Goal: Information Seeking & Learning: Learn about a topic

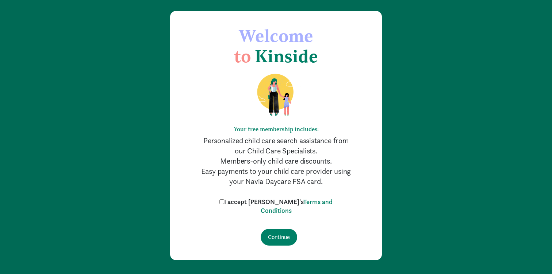
scroll to position [34, 0]
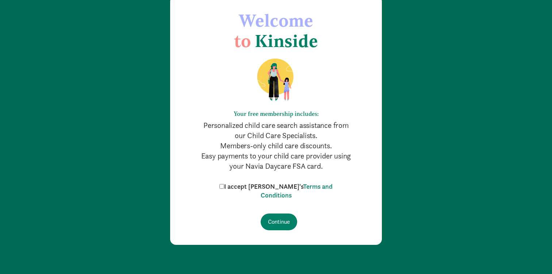
click at [224, 185] on input "I accept [PERSON_NAME]'s Terms and Conditions" at bounding box center [221, 186] width 5 height 5
checkbox input "true"
click at [271, 215] on input "Continue" at bounding box center [279, 222] width 36 height 17
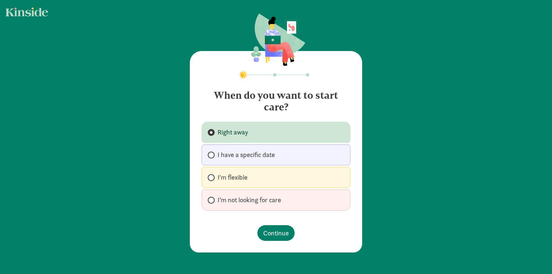
click at [268, 181] on label "I'm flexible" at bounding box center [275, 177] width 149 height 21
click at [212, 180] on input "I'm flexible" at bounding box center [210, 178] width 5 height 5
radio input "true"
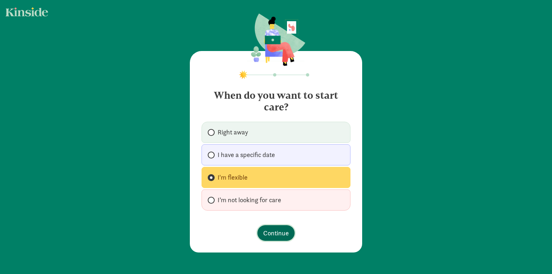
click at [274, 231] on span "Continue" at bounding box center [276, 233] width 26 height 10
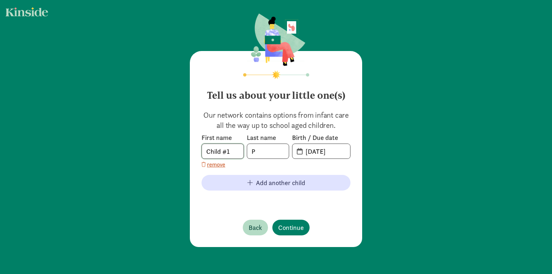
click at [235, 153] on input "Child #1" at bounding box center [223, 151] width 42 height 15
type input "Ojas"
type input "Sreenivas"
click at [321, 154] on input "08-26-2025" at bounding box center [325, 151] width 49 height 15
type input "08-12-2025"
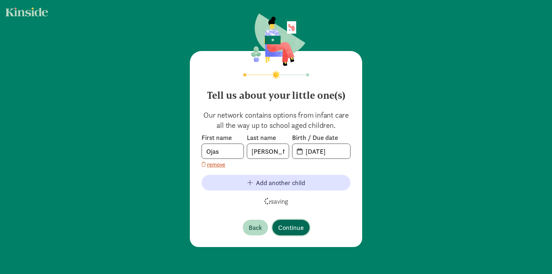
click at [296, 230] on span "Continue" at bounding box center [291, 228] width 26 height 10
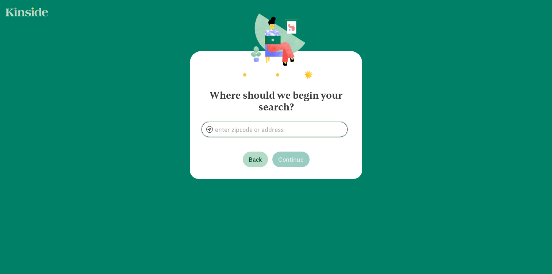
click at [294, 127] on input at bounding box center [274, 129] width 145 height 15
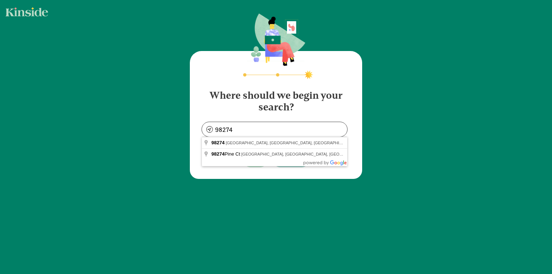
type input "Mount Vernon, WA 98274, USA"
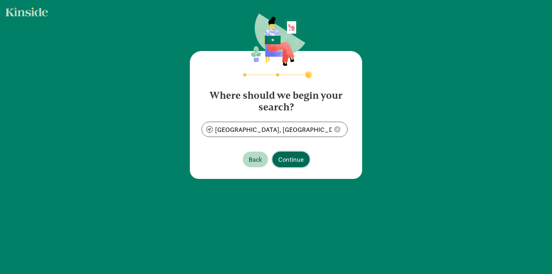
click at [293, 161] on span "Continue" at bounding box center [291, 160] width 26 height 10
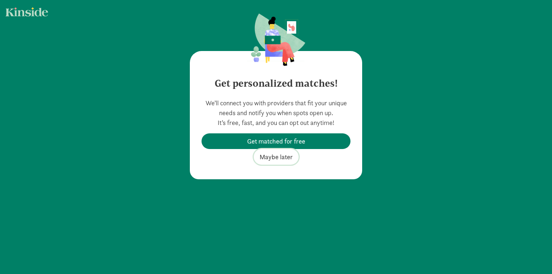
click at [281, 159] on span "Maybe later" at bounding box center [275, 157] width 33 height 10
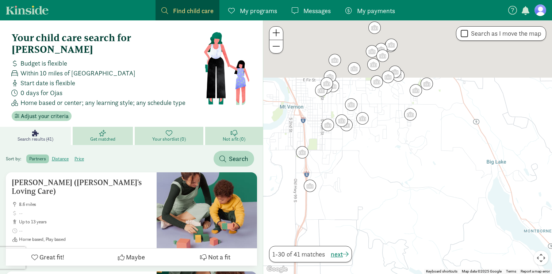
drag, startPoint x: 384, startPoint y: 97, endPoint x: 362, endPoint y: 197, distance: 102.1
click at [362, 197] on div at bounding box center [407, 147] width 289 height 254
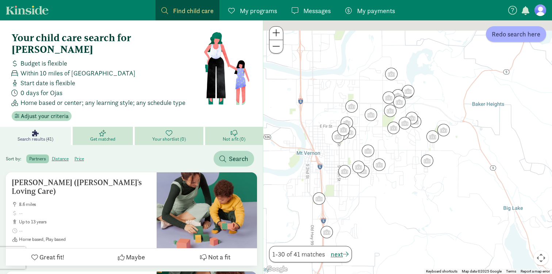
drag, startPoint x: 322, startPoint y: 113, endPoint x: 342, endPoint y: 162, distance: 53.5
click at [342, 162] on div at bounding box center [407, 147] width 289 height 254
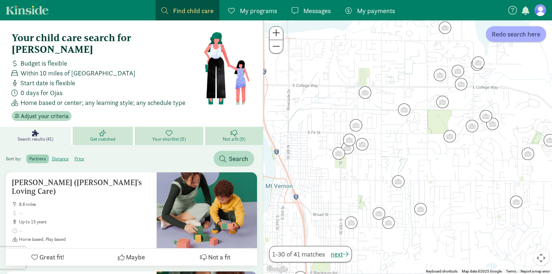
drag, startPoint x: 424, startPoint y: 98, endPoint x: 417, endPoint y: 119, distance: 22.7
click at [417, 119] on div at bounding box center [407, 147] width 289 height 254
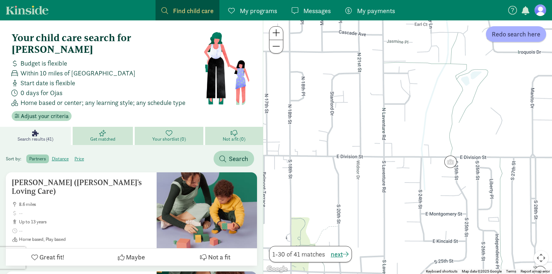
drag, startPoint x: 377, startPoint y: 194, endPoint x: 423, endPoint y: 70, distance: 132.1
click at [423, 71] on div at bounding box center [407, 147] width 289 height 254
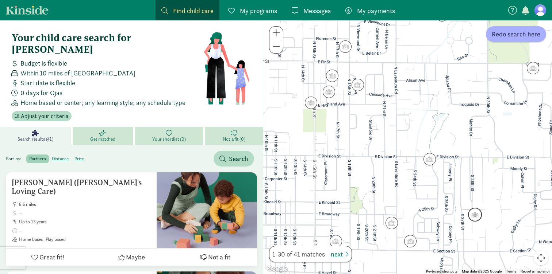
click at [476, 218] on img "Click to see details" at bounding box center [475, 215] width 14 height 14
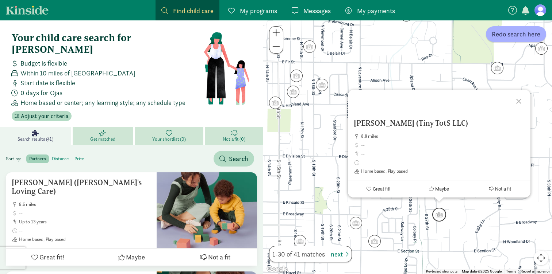
click at [438, 215] on img "Click to see details" at bounding box center [439, 215] width 14 height 14
click at [378, 211] on div "To navigate, press the arrow keys. Torres Jasmin (Tiny TotS LLC) 8.8 miles Home…" at bounding box center [407, 147] width 289 height 254
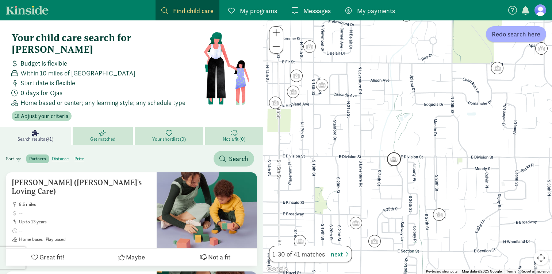
click at [394, 164] on img "Click to see details" at bounding box center [394, 160] width 14 height 14
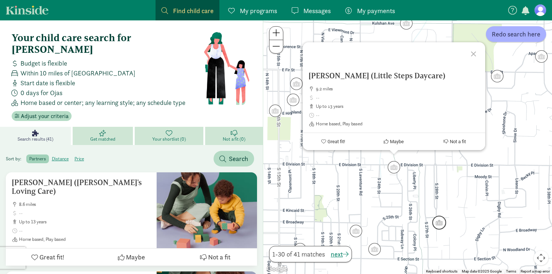
click at [439, 224] on img "Click to see details" at bounding box center [439, 223] width 14 height 14
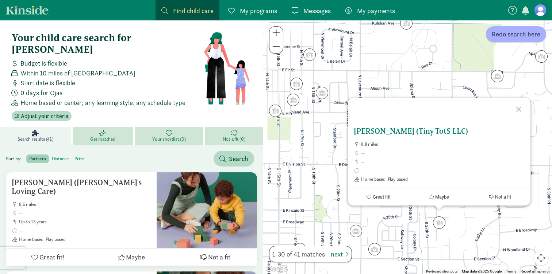
click at [389, 132] on h5 "[PERSON_NAME] (Tiny TotS LLC)" at bounding box center [439, 131] width 171 height 9
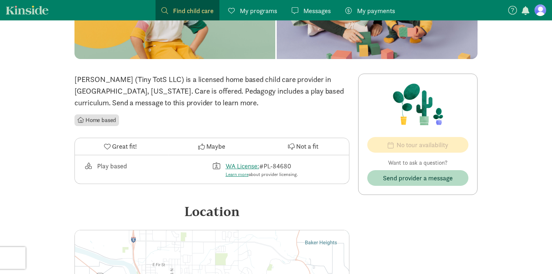
scroll to position [113, 0]
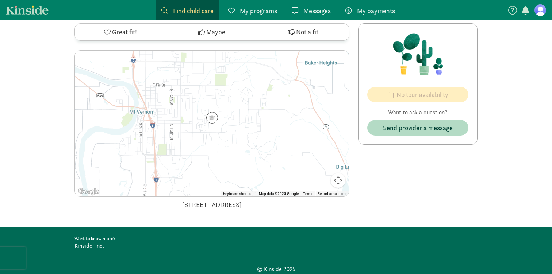
scroll to position [315, 0]
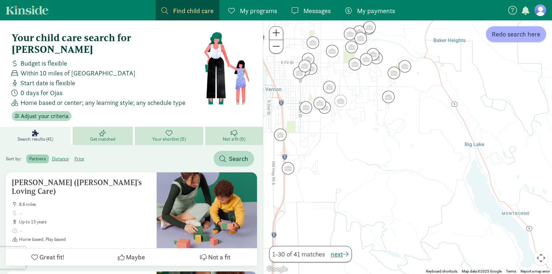
drag, startPoint x: 361, startPoint y: 88, endPoint x: 361, endPoint y: 142, distance: 54.4
click at [361, 142] on div at bounding box center [407, 147] width 289 height 254
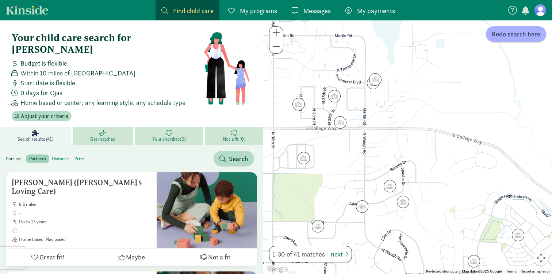
drag, startPoint x: 360, startPoint y: 196, endPoint x: 342, endPoint y: 152, distance: 48.1
click at [342, 152] on div at bounding box center [407, 147] width 289 height 254
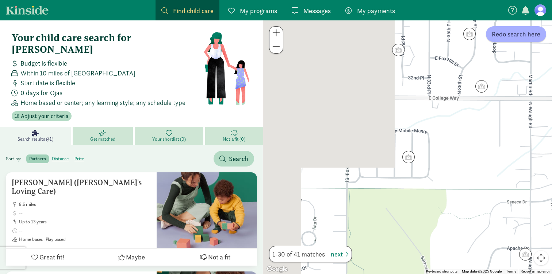
drag, startPoint x: 322, startPoint y: 135, endPoint x: 499, endPoint y: 138, distance: 177.8
click at [499, 138] on div at bounding box center [407, 147] width 289 height 254
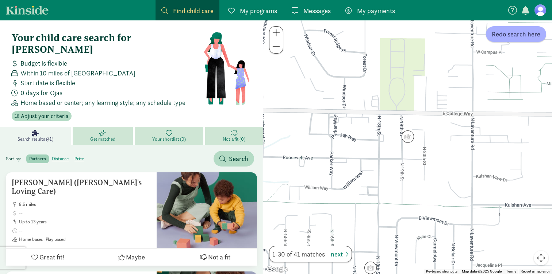
drag, startPoint x: 496, startPoint y: 163, endPoint x: 382, endPoint y: 161, distance: 113.5
click at [384, 162] on div at bounding box center [407, 147] width 289 height 254
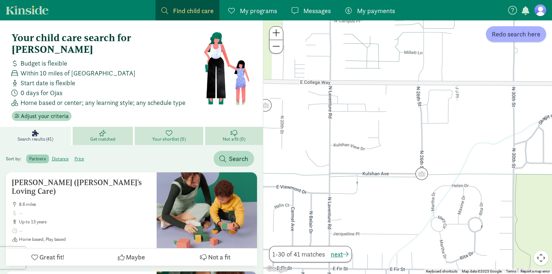
drag, startPoint x: 455, startPoint y: 146, endPoint x: 327, endPoint y: 127, distance: 129.9
click at [330, 126] on div at bounding box center [407, 147] width 289 height 254
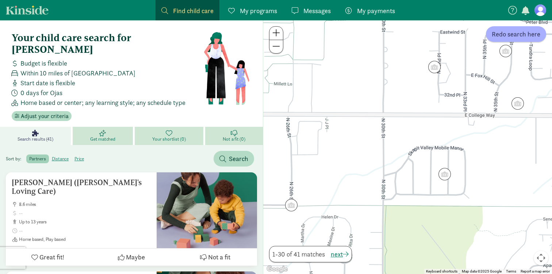
drag, startPoint x: 333, startPoint y: 133, endPoint x: 400, endPoint y: 194, distance: 90.2
click at [401, 193] on div at bounding box center [407, 147] width 289 height 254
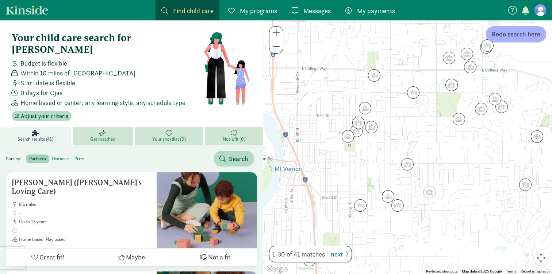
drag, startPoint x: 336, startPoint y: 187, endPoint x: 384, endPoint y: 119, distance: 82.7
click at [384, 119] on div at bounding box center [407, 147] width 289 height 254
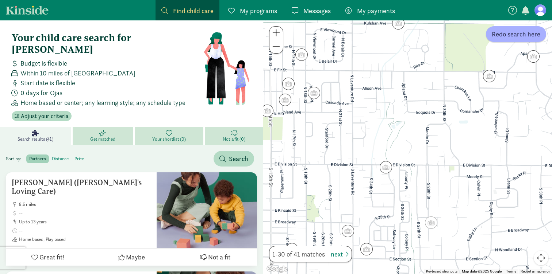
drag, startPoint x: 401, startPoint y: 229, endPoint x: 331, endPoint y: 154, distance: 102.8
click at [331, 154] on div at bounding box center [407, 147] width 289 height 254
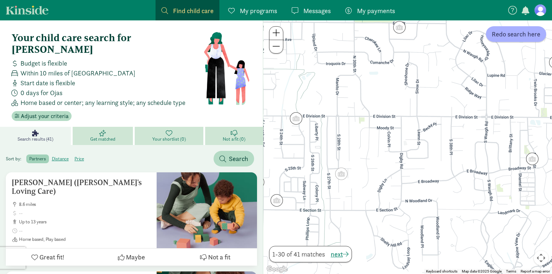
drag, startPoint x: 429, startPoint y: 188, endPoint x: 373, endPoint y: 188, distance: 55.8
click at [373, 188] on div at bounding box center [407, 147] width 289 height 254
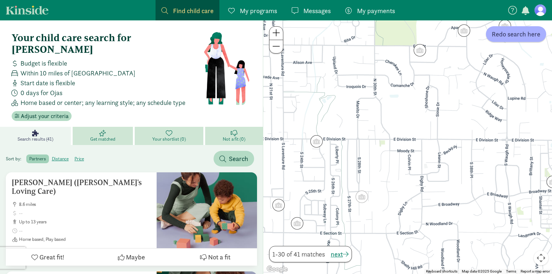
drag, startPoint x: 352, startPoint y: 139, endPoint x: 373, endPoint y: 169, distance: 36.4
click at [373, 168] on div at bounding box center [407, 147] width 289 height 254
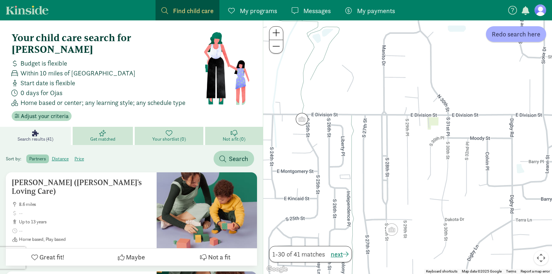
drag, startPoint x: 332, startPoint y: 180, endPoint x: 372, endPoint y: 162, distance: 44.6
click at [372, 162] on div at bounding box center [407, 147] width 289 height 254
click at [300, 120] on img "Click to see details" at bounding box center [302, 119] width 14 height 14
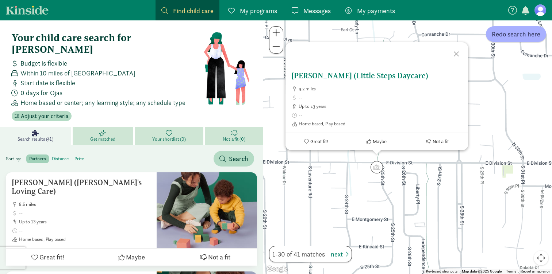
click at [344, 73] on h5 "[PERSON_NAME] (Little Steps Daycare)" at bounding box center [376, 76] width 171 height 9
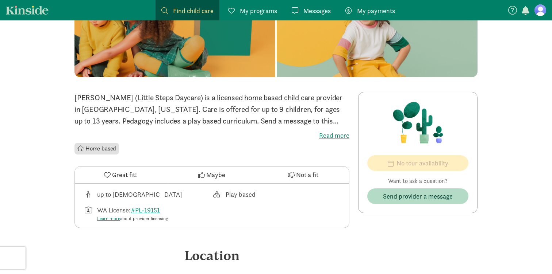
scroll to position [105, 0]
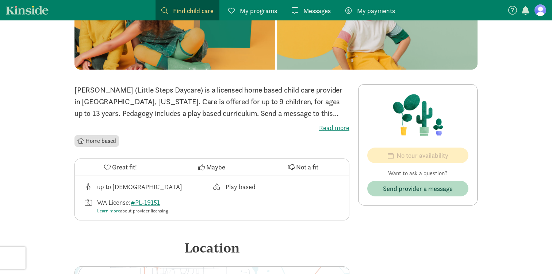
click at [336, 131] on label "Read more" at bounding box center [211, 128] width 275 height 9
click at [0, 0] on input "Read more" at bounding box center [0, 0] width 0 height 0
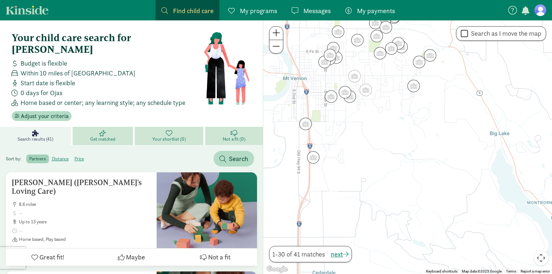
drag, startPoint x: 378, startPoint y: 83, endPoint x: 378, endPoint y: 134, distance: 51.1
click at [378, 134] on div at bounding box center [407, 147] width 289 height 254
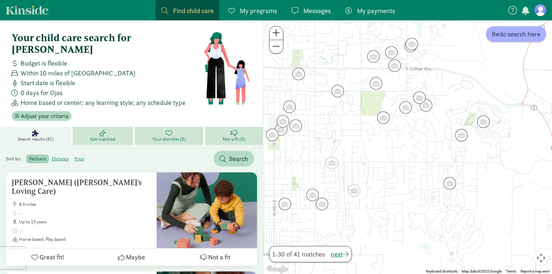
drag, startPoint x: 381, startPoint y: 217, endPoint x: 390, endPoint y: 157, distance: 61.3
click at [390, 157] on div at bounding box center [407, 147] width 289 height 254
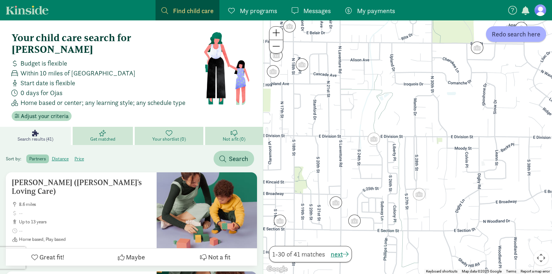
drag, startPoint x: 340, startPoint y: 163, endPoint x: 413, endPoint y: 157, distance: 72.9
click at [413, 158] on div at bounding box center [407, 147] width 289 height 254
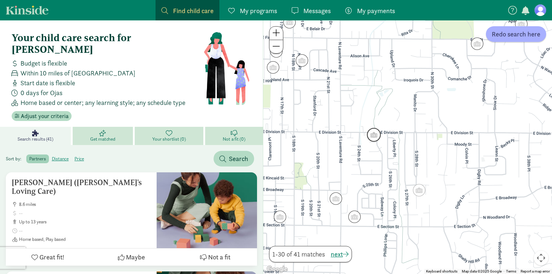
click at [376, 137] on img "Click to see details" at bounding box center [374, 135] width 14 height 14
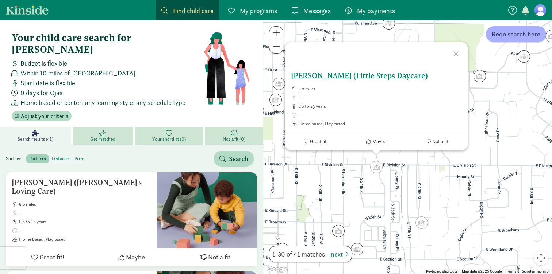
click at [310, 139] on span "Great fit!" at bounding box center [318, 141] width 18 height 5
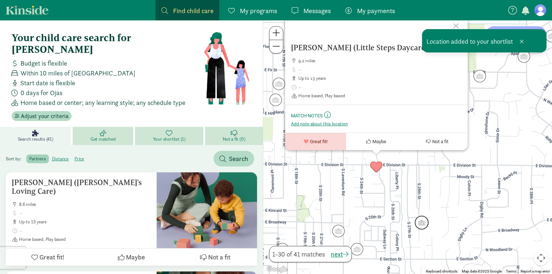
click at [423, 227] on img "Click to see details" at bounding box center [422, 223] width 14 height 14
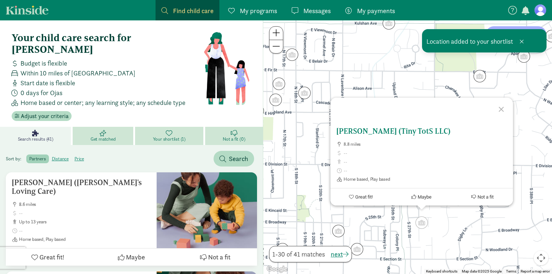
click at [362, 196] on span "Great fit!" at bounding box center [364, 197] width 18 height 5
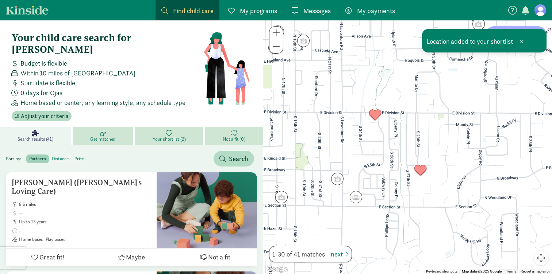
drag, startPoint x: 366, startPoint y: 224, endPoint x: 365, endPoint y: 154, distance: 70.4
click at [365, 154] on div "To navigate, press the arrow keys." at bounding box center [407, 147] width 289 height 254
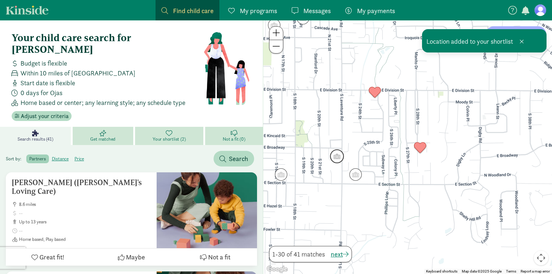
click at [340, 155] on img "Click to see details" at bounding box center [337, 157] width 14 height 14
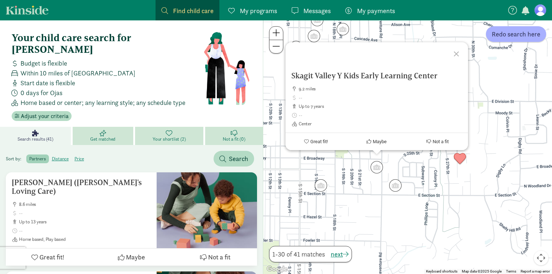
click at [404, 228] on div "[GEOGRAPHIC_DATA] Y Kids Early Learning Center 9.2 miles up to 7 years Center G…" at bounding box center [407, 147] width 289 height 254
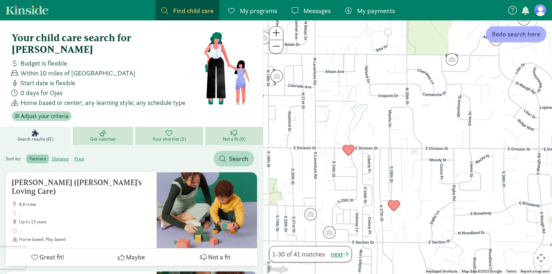
drag, startPoint x: 430, startPoint y: 158, endPoint x: 378, endPoint y: 173, distance: 54.4
click at [378, 173] on div at bounding box center [407, 147] width 289 height 254
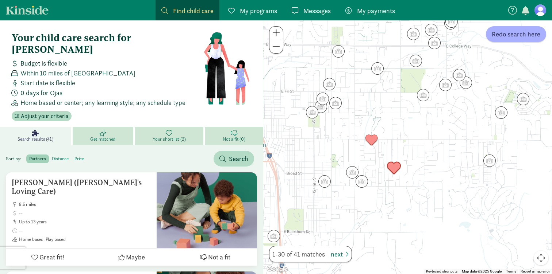
click at [394, 167] on img "Click to see details" at bounding box center [394, 168] width 14 height 14
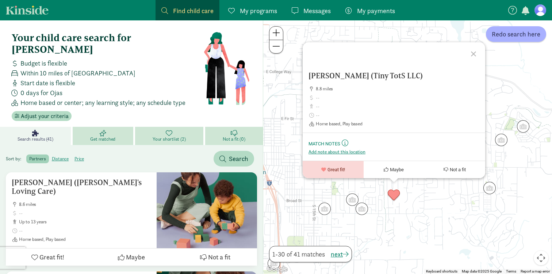
click at [472, 52] on div at bounding box center [474, 52] width 21 height 21
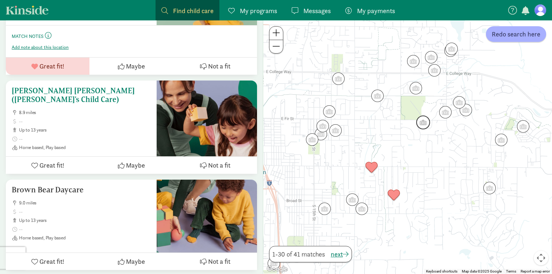
scroll to position [516, 0]
